Goal: Task Accomplishment & Management: Manage account settings

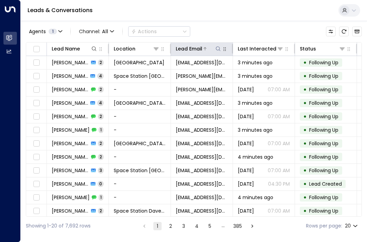
click at [214, 49] on div at bounding box center [212, 48] width 19 height 7
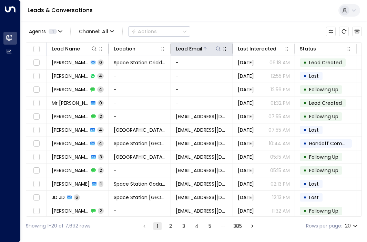
click at [218, 49] on icon at bounding box center [219, 49] width 6 height 6
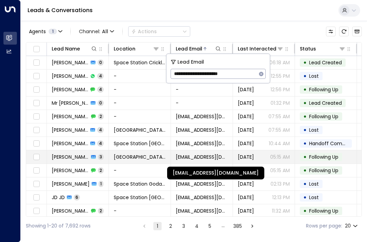
type input "**********"
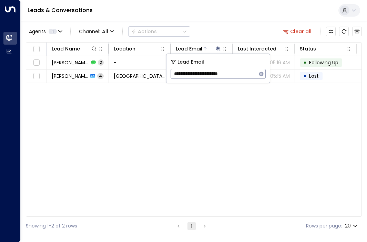
click at [252, 17] on div "Leads & Conversations" at bounding box center [194, 10] width 347 height 21
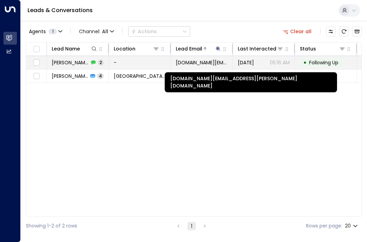
click at [223, 60] on span "[DOMAIN_NAME][EMAIL_ADDRESS][PERSON_NAME][DOMAIN_NAME]" at bounding box center [202, 62] width 52 height 7
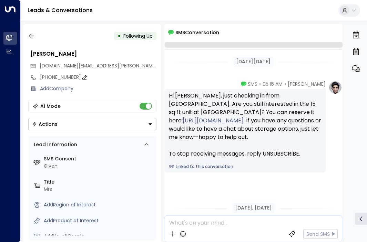
scroll to position [137, 0]
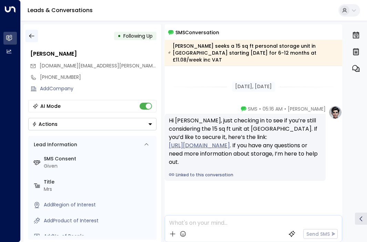
click at [32, 36] on icon "button" at bounding box center [31, 35] width 7 height 7
